Goal: Transaction & Acquisition: Purchase product/service

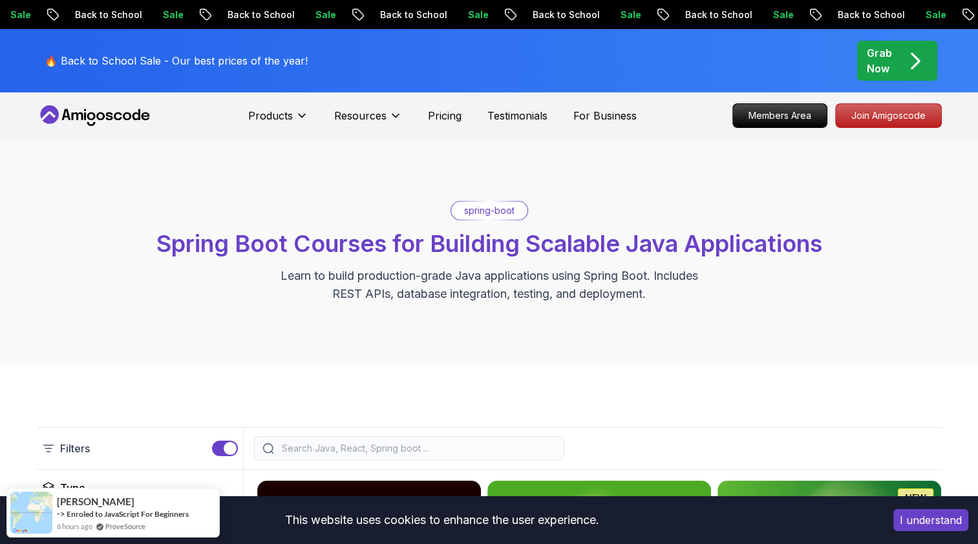
click at [894, 58] on div "Grab Now" at bounding box center [897, 60] width 61 height 31
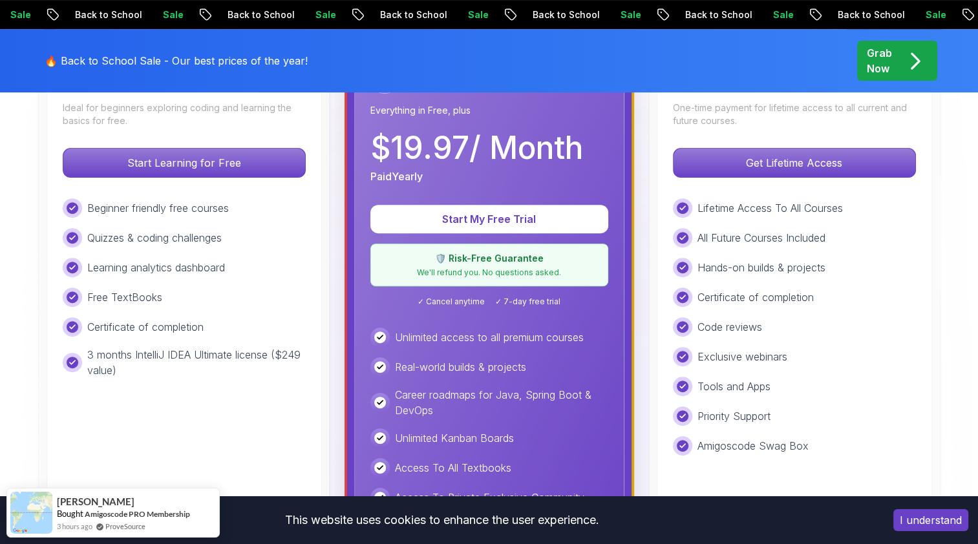
scroll to position [434, 0]
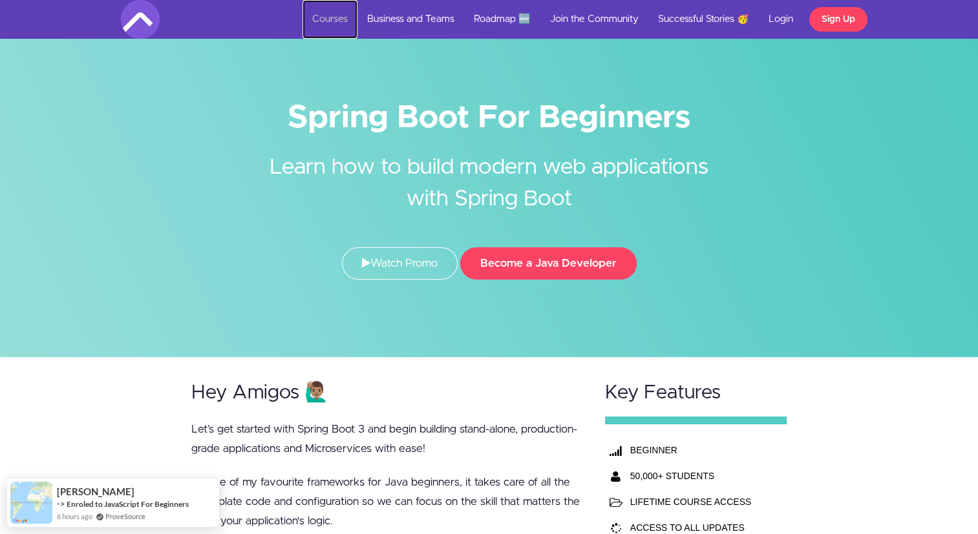
click at [333, 20] on link "Courses" at bounding box center [329, 19] width 55 height 39
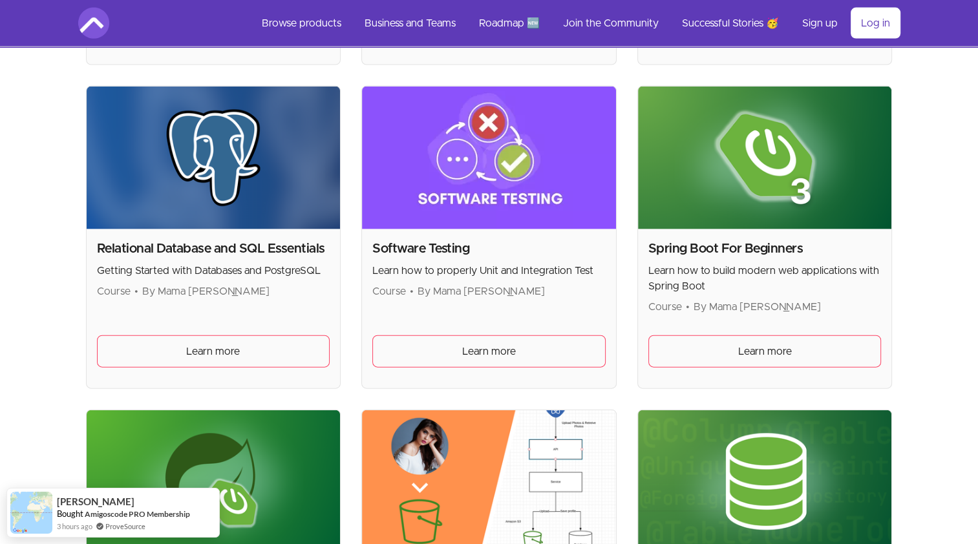
scroll to position [2819, 0]
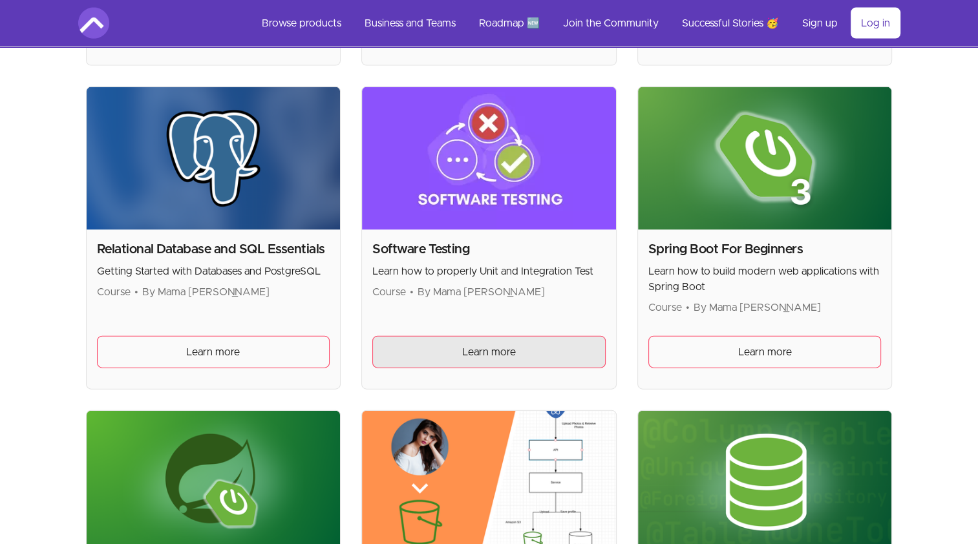
click at [474, 344] on span "Learn more" at bounding box center [489, 352] width 54 height 16
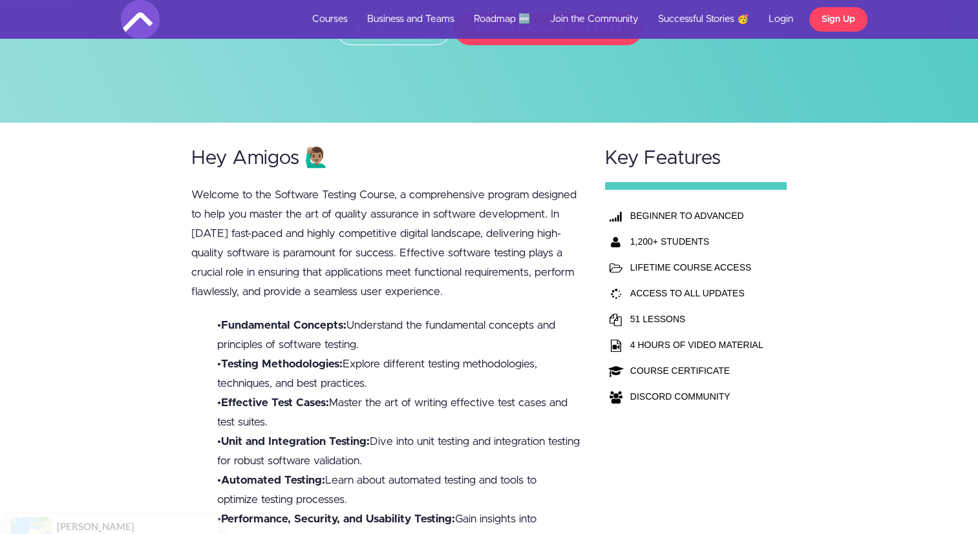
scroll to position [158, 0]
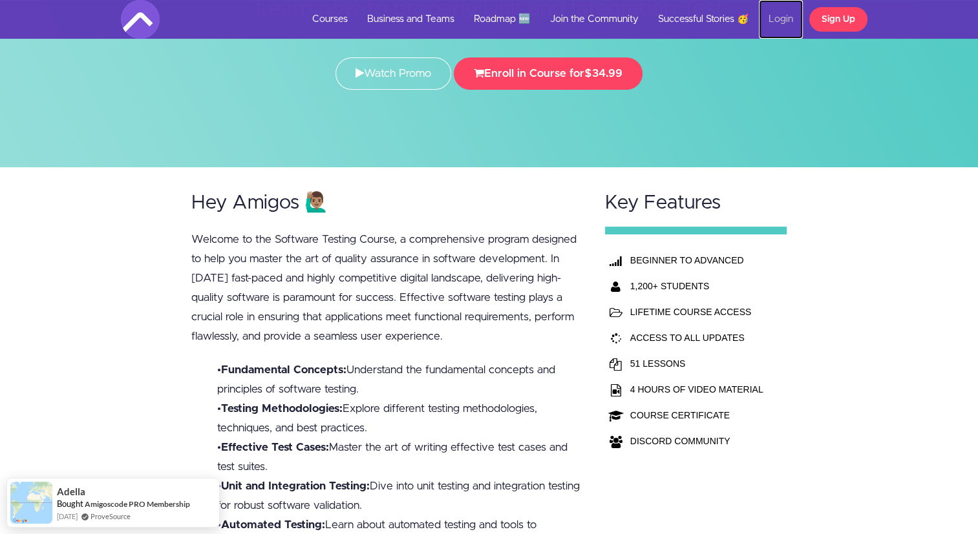
click at [775, 13] on link "Login" at bounding box center [781, 19] width 44 height 39
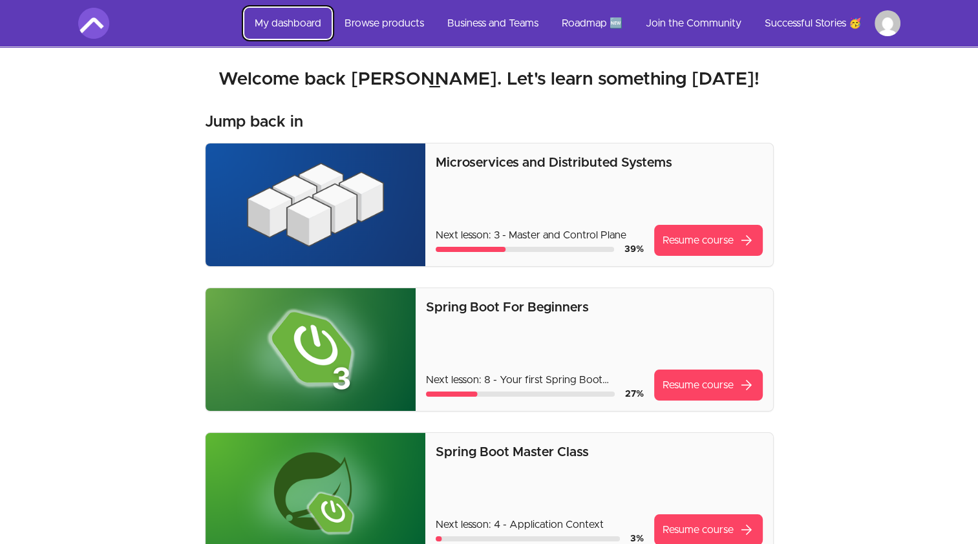
click at [304, 23] on link "My dashboard" at bounding box center [287, 23] width 87 height 31
click at [302, 23] on link "My dashboard" at bounding box center [287, 23] width 87 height 31
click at [293, 25] on link "My dashboard" at bounding box center [287, 23] width 87 height 31
click at [101, 39] on nav "My dashboard Browse products Business and Teams Roadmap 🆕 Join the Community Su…" at bounding box center [489, 23] width 937 height 47
click at [95, 26] on img at bounding box center [93, 23] width 31 height 31
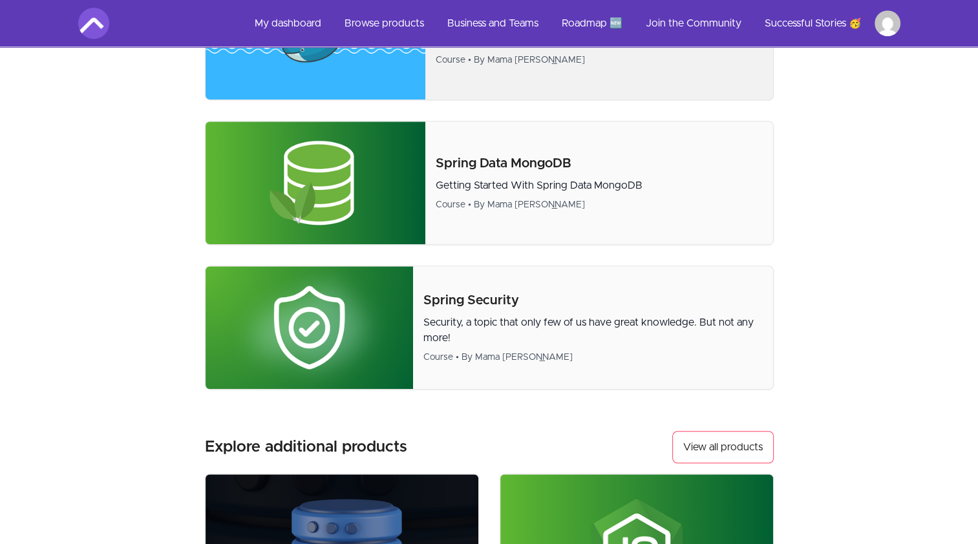
scroll to position [649, 0]
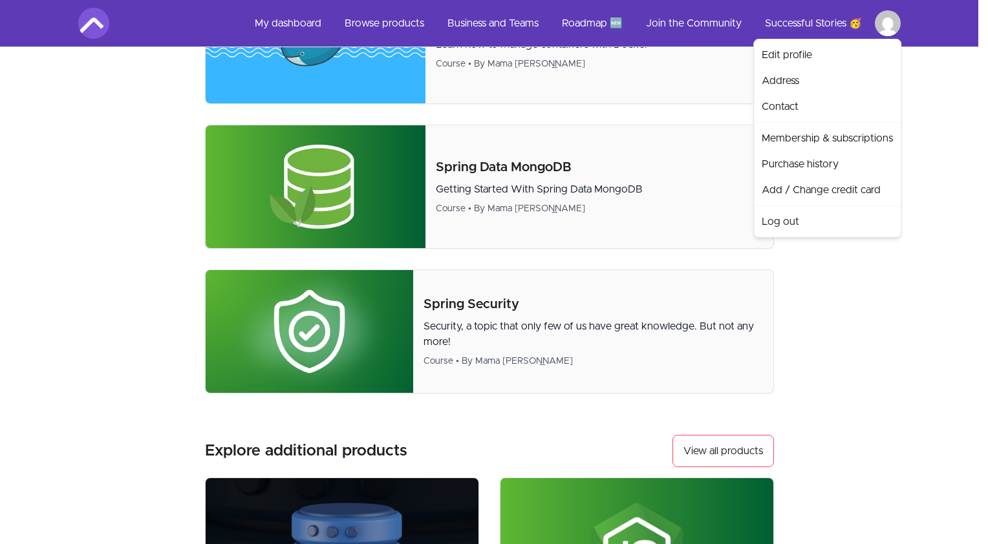
click at [888, 23] on html "Skip to main content Main menu Includes navigation links and user settings My d…" at bounding box center [494, 154] width 988 height 1606
click at [401, 23] on html "Skip to main content Main menu Includes navigation links and user settings My d…" at bounding box center [494, 154] width 988 height 1606
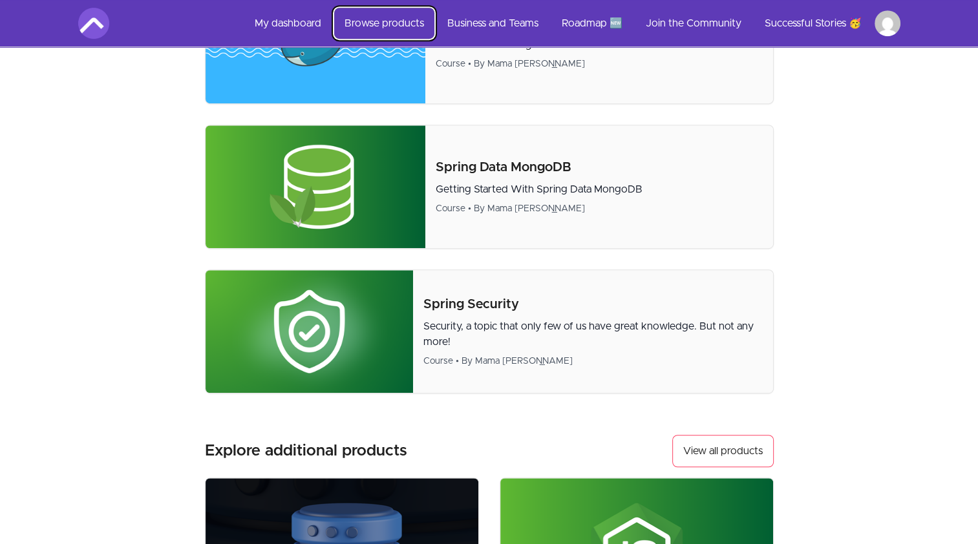
click at [401, 23] on link "Browse products" at bounding box center [384, 23] width 100 height 31
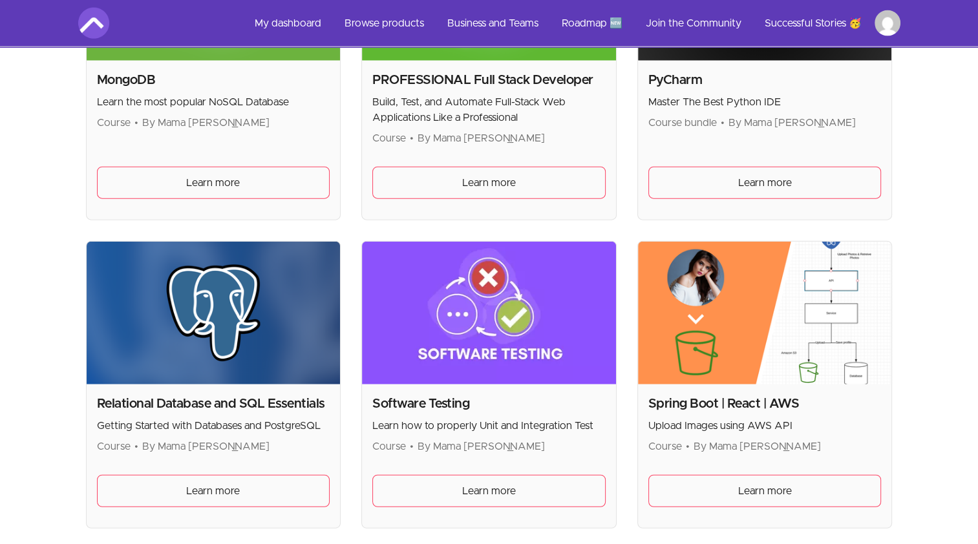
scroll to position [3016, 0]
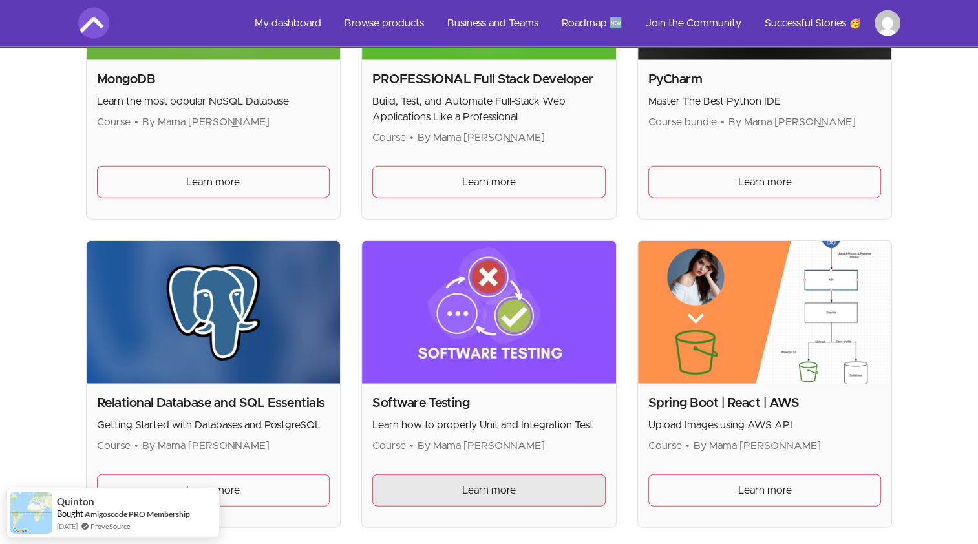
click at [491, 489] on span "Learn more" at bounding box center [489, 491] width 54 height 16
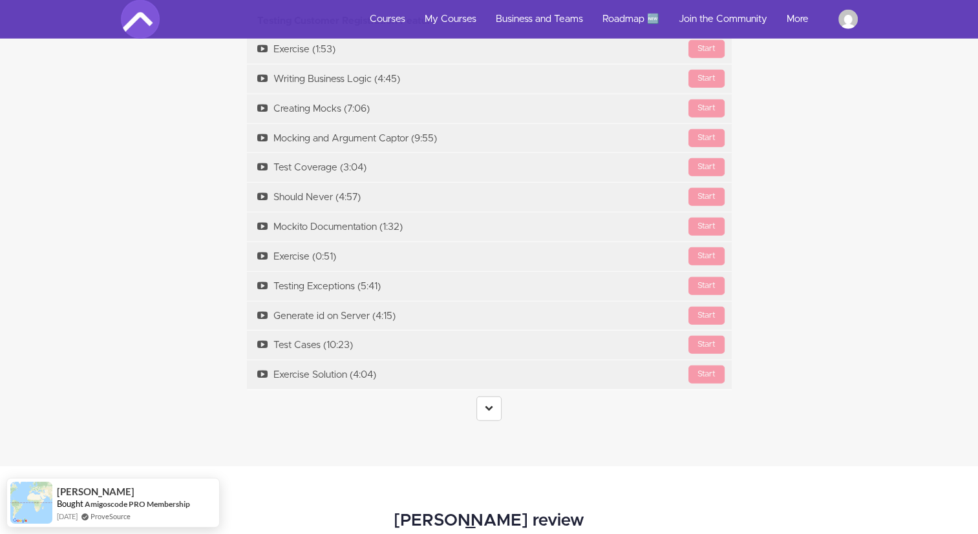
scroll to position [3244, 0]
click at [495, 414] on link at bounding box center [488, 408] width 25 height 25
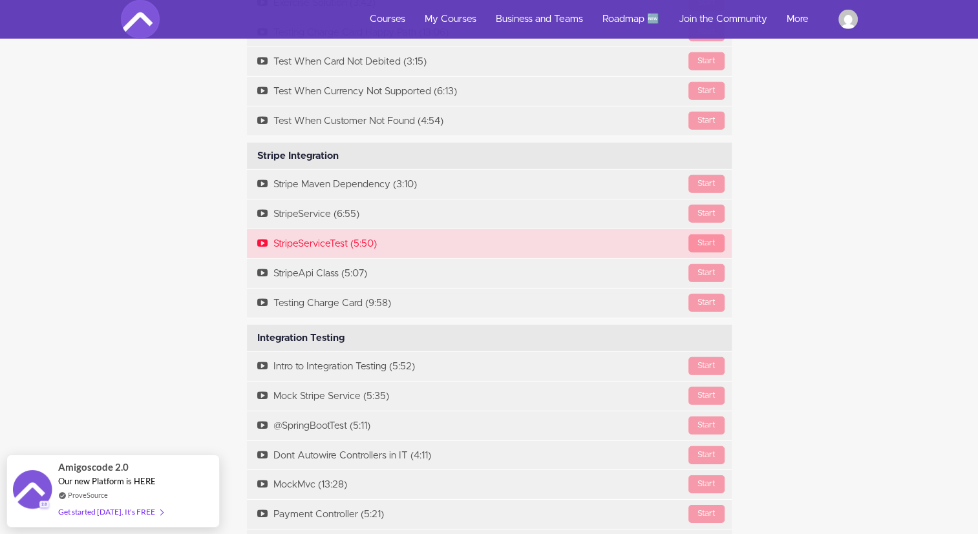
scroll to position [3828, 0]
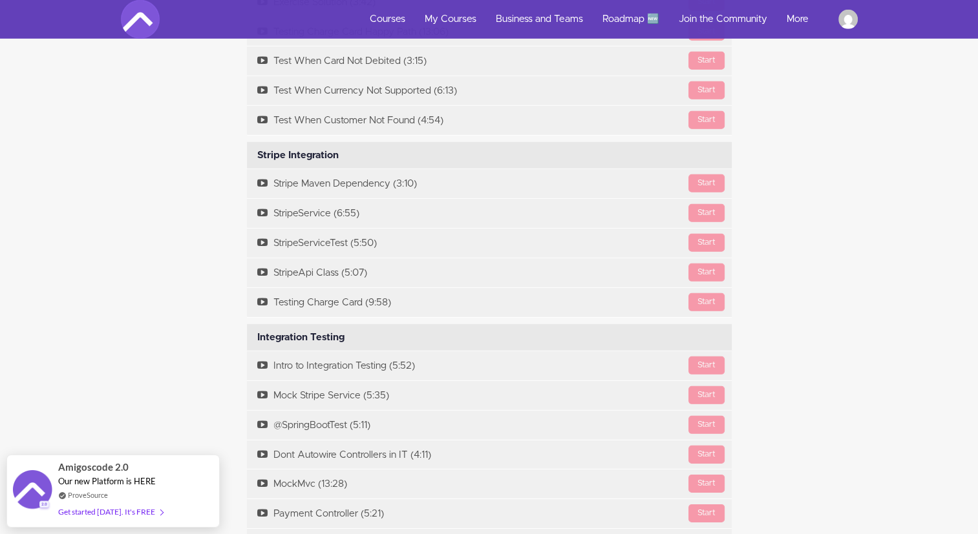
click at [310, 337] on div "Integration Testing Available in days days after you enroll" at bounding box center [489, 337] width 485 height 27
drag, startPoint x: 310, startPoint y: 337, endPoint x: 284, endPoint y: 332, distance: 26.2
click at [284, 332] on div "Integration Testing Available in days days after you enroll" at bounding box center [489, 337] width 485 height 27
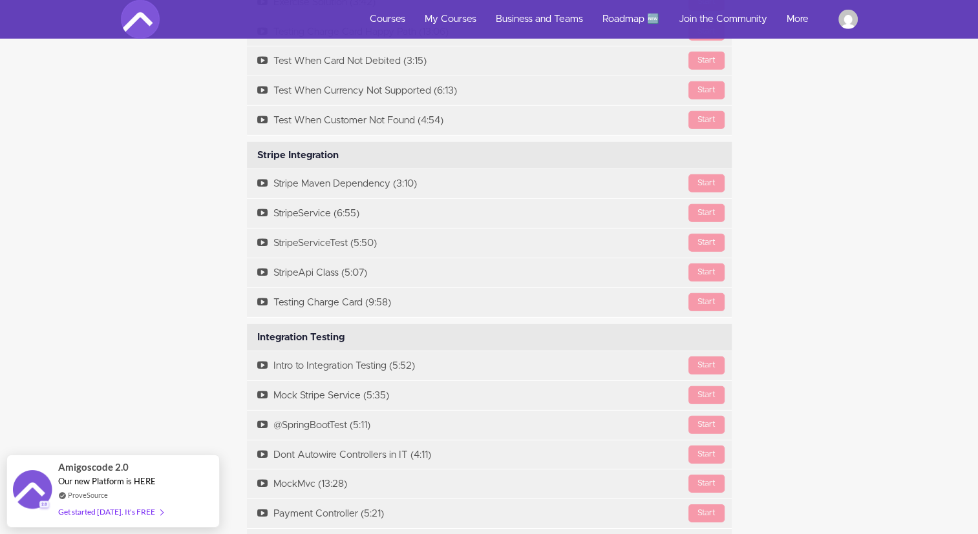
click at [293, 335] on div "Integration Testing Available in days days after you enroll" at bounding box center [489, 337] width 485 height 27
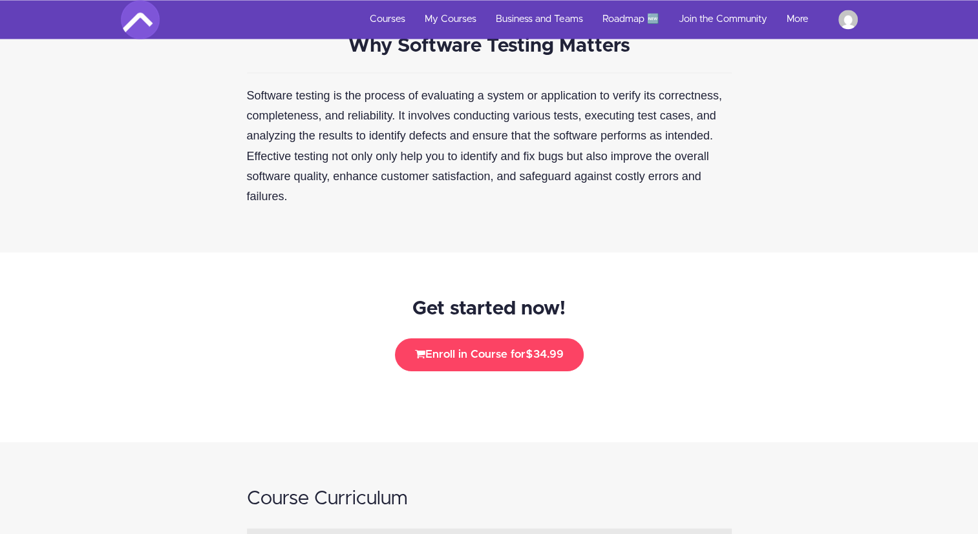
scroll to position [2301, 0]
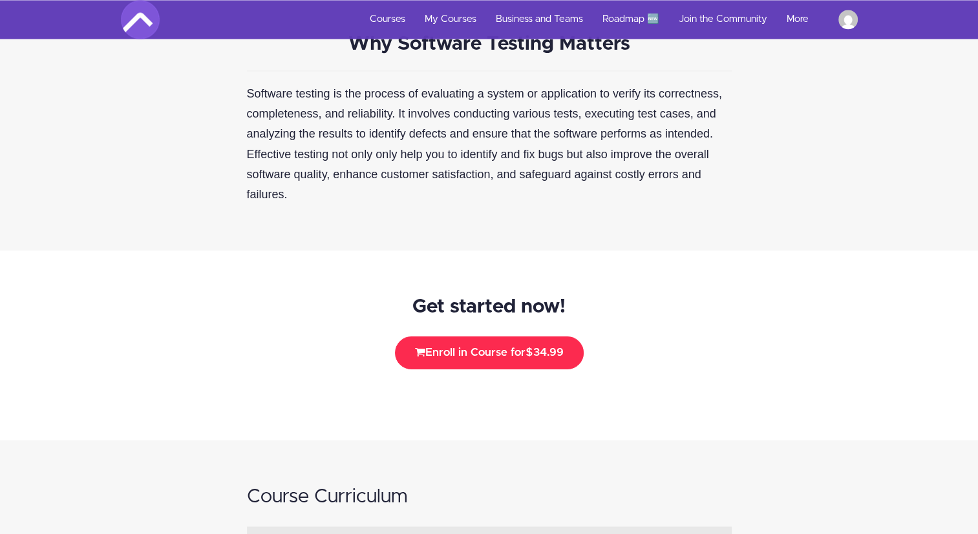
click at [476, 353] on button "Enroll in Course for $34.99" at bounding box center [489, 353] width 189 height 32
